Goal: Book appointment/travel/reservation

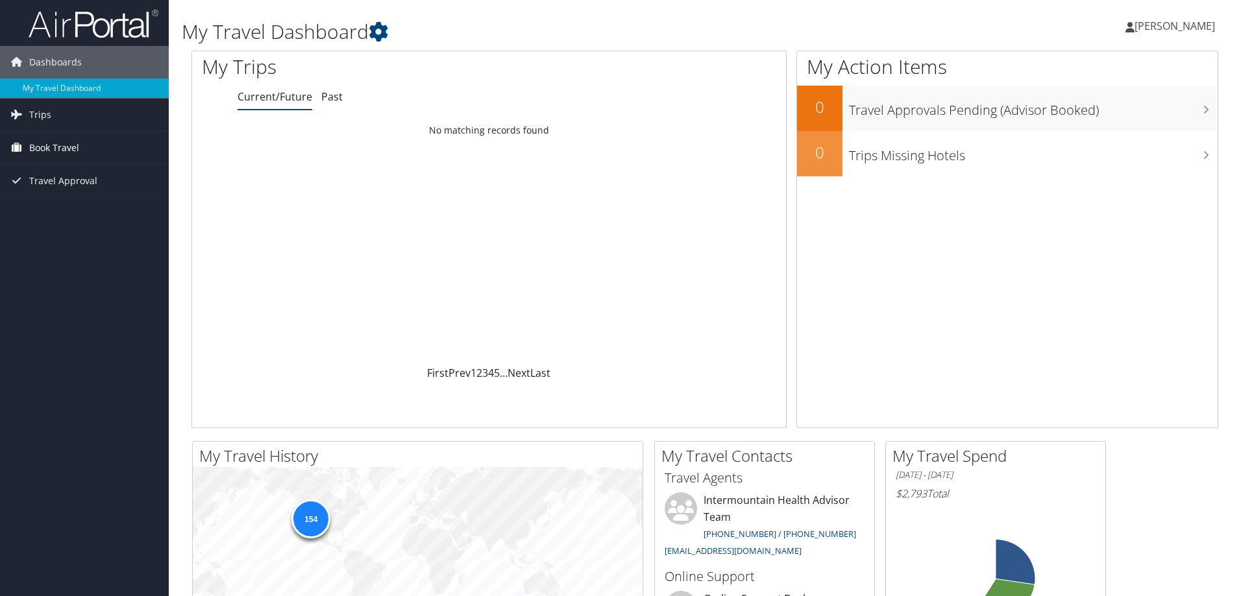
click at [90, 152] on link "Book Travel" at bounding box center [84, 148] width 169 height 32
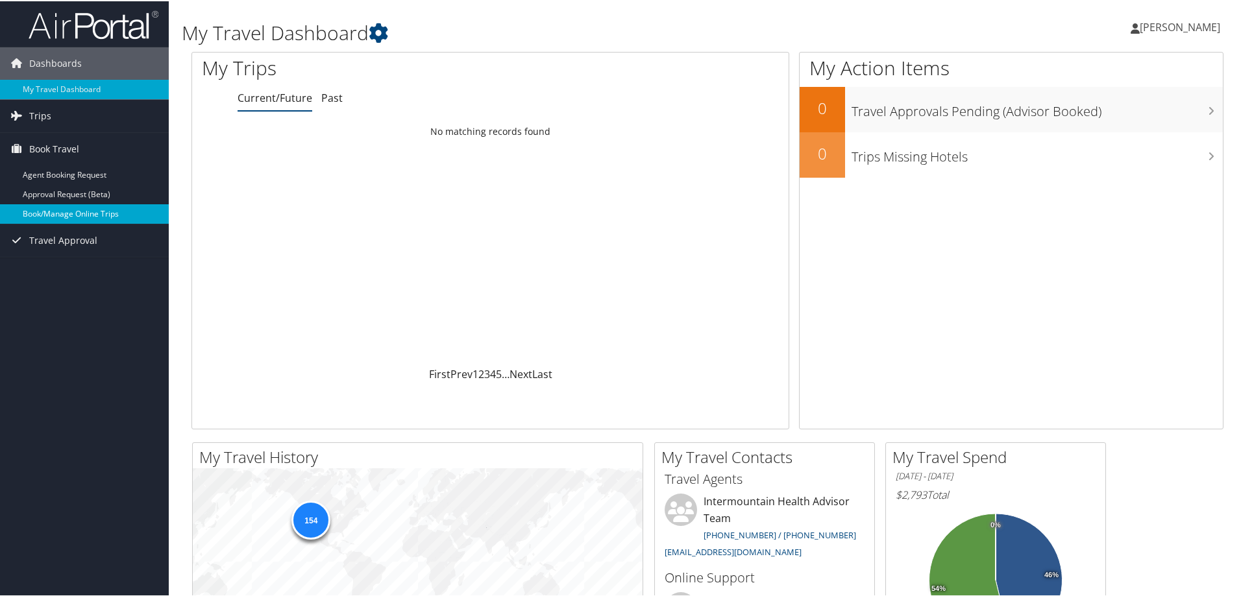
click at [98, 208] on link "Book/Manage Online Trips" at bounding box center [84, 212] width 169 height 19
